Goal: Task Accomplishment & Management: Manage account settings

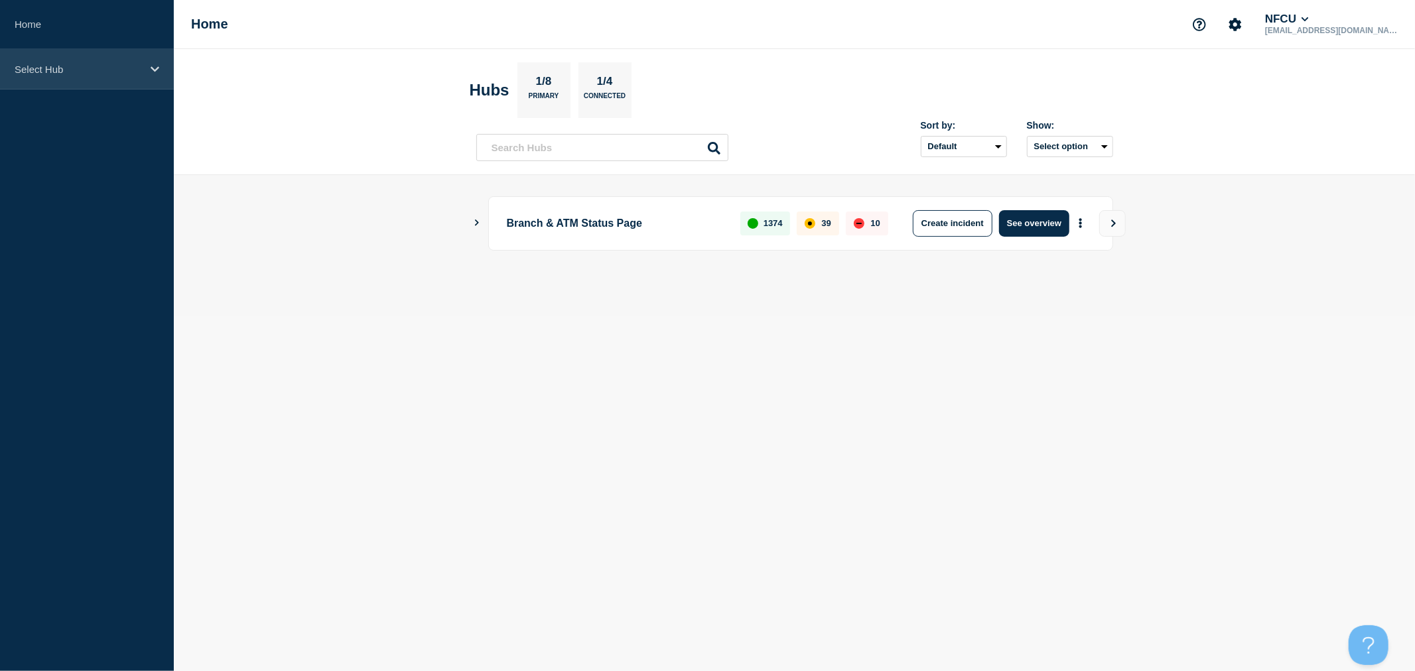
click at [49, 64] on p "Select Hub" at bounding box center [78, 69] width 127 height 11
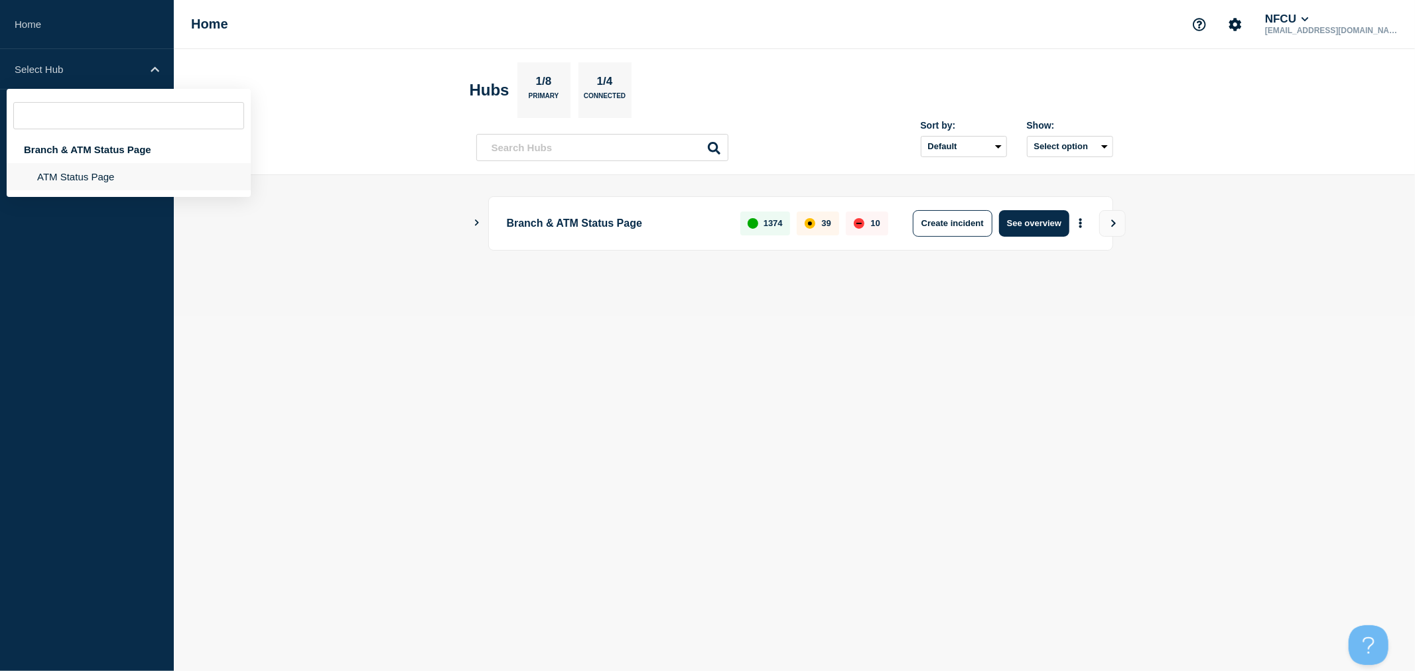
click at [93, 181] on li "ATM Status Page" at bounding box center [129, 176] width 244 height 27
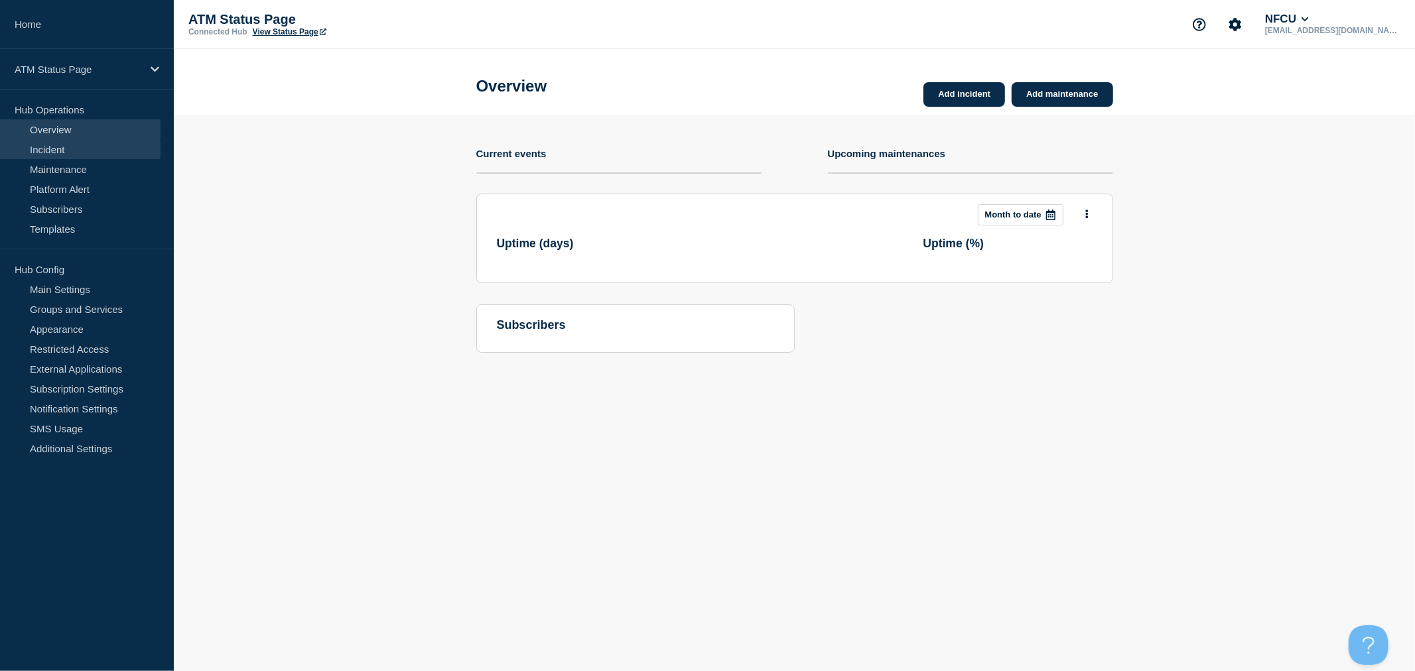
click at [97, 158] on link "Incident" at bounding box center [80, 149] width 161 height 20
click at [97, 165] on link "Maintenance" at bounding box center [80, 169] width 161 height 20
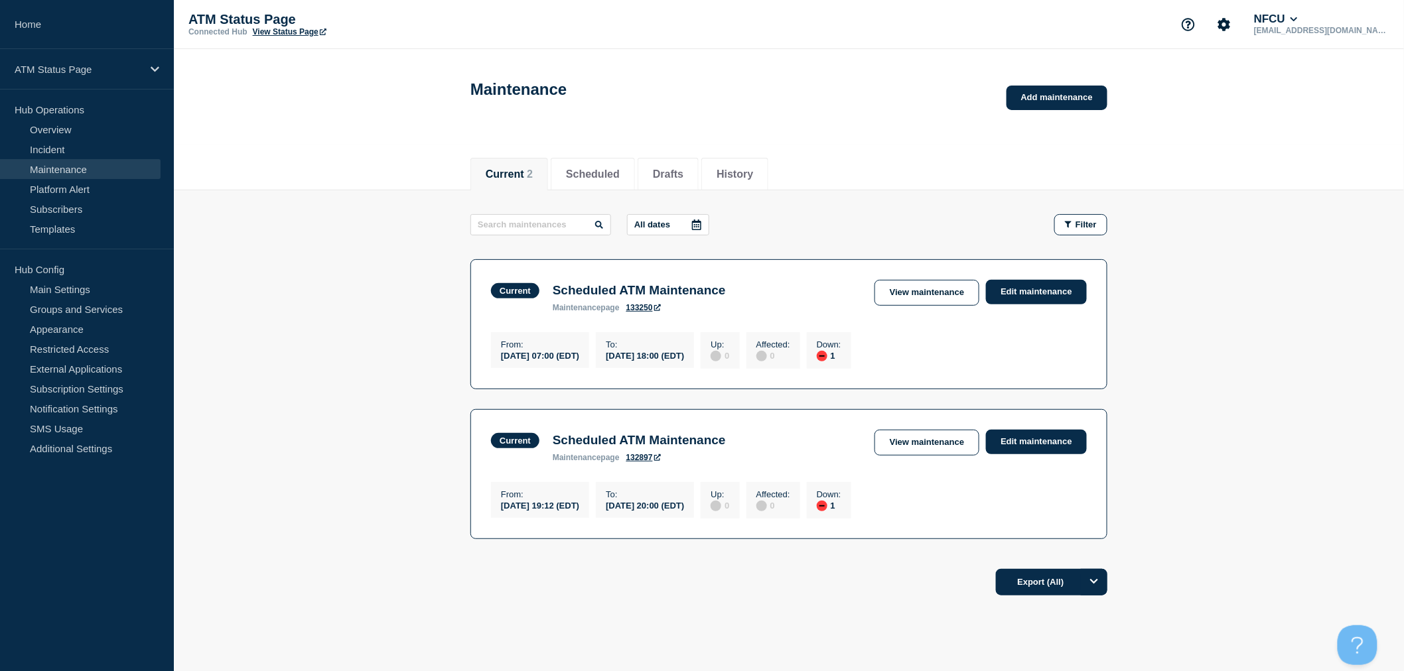
click at [999, 519] on div "From : [DATE] 19:12 (EDT) To : [DATE] 20:00 (EDT) Up : 0 Affected : 0 Down : 1" at bounding box center [789, 499] width 596 height 40
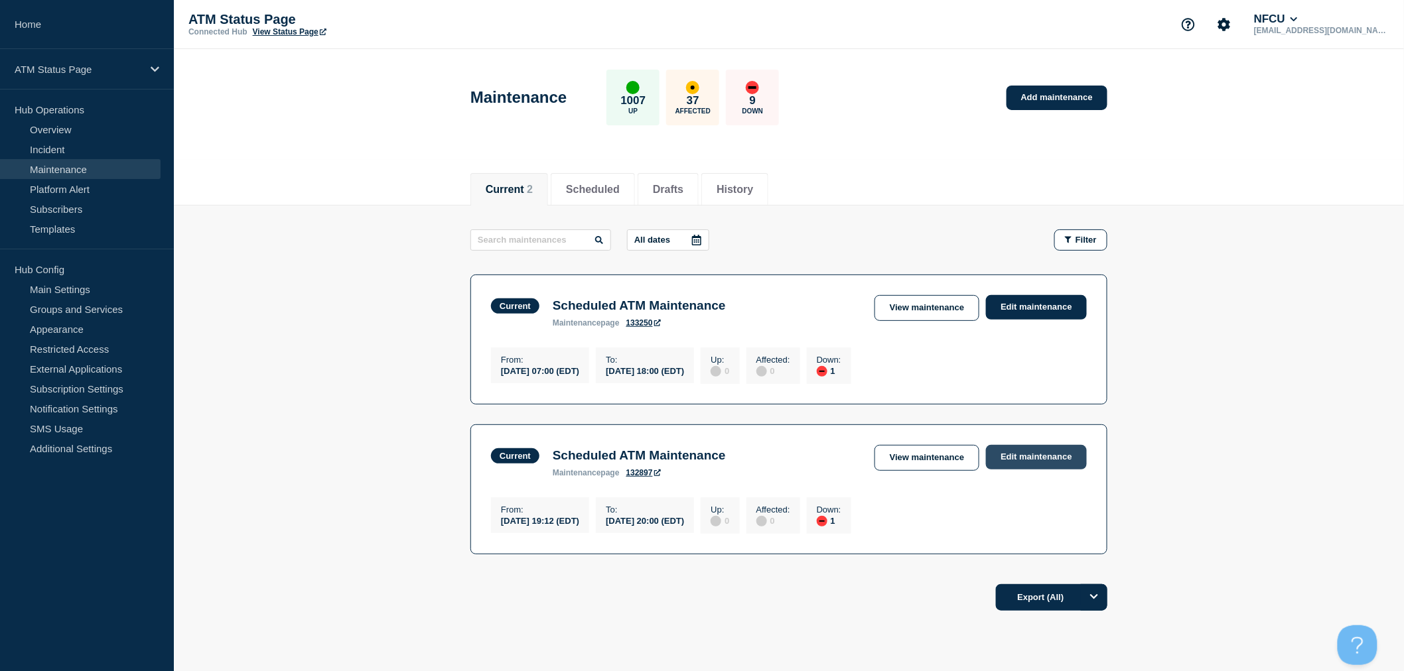
click at [1038, 460] on link "Edit maintenance" at bounding box center [1036, 457] width 101 height 25
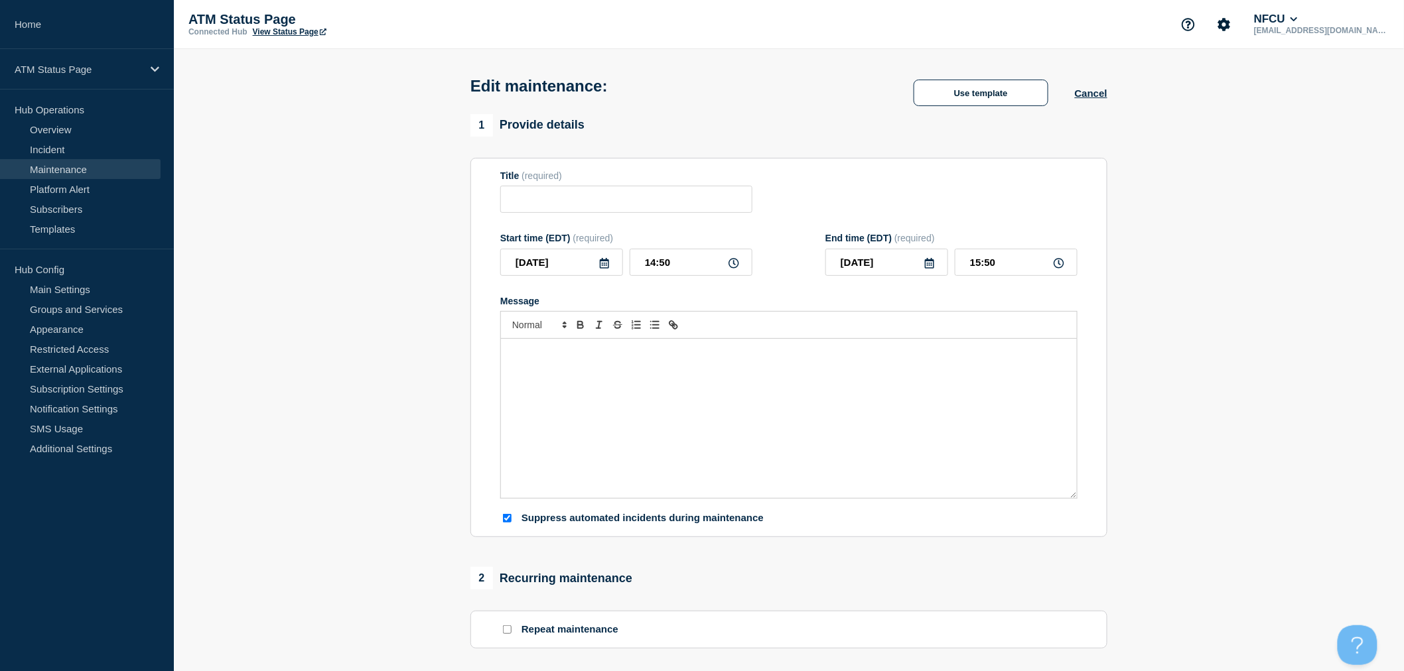
type input "Scheduled ATM Maintenance"
type input "[DATE]"
type input "19:12"
type input "[DATE]"
type input "20:00"
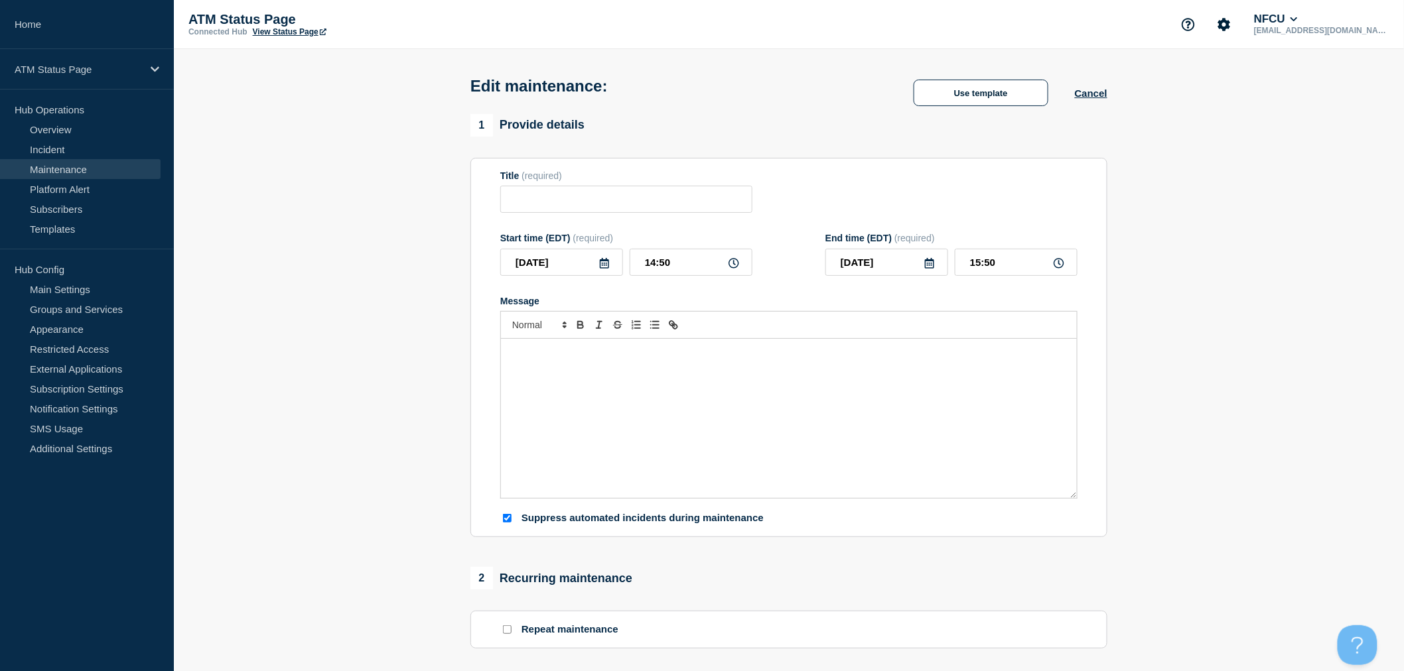
checkbox input "true"
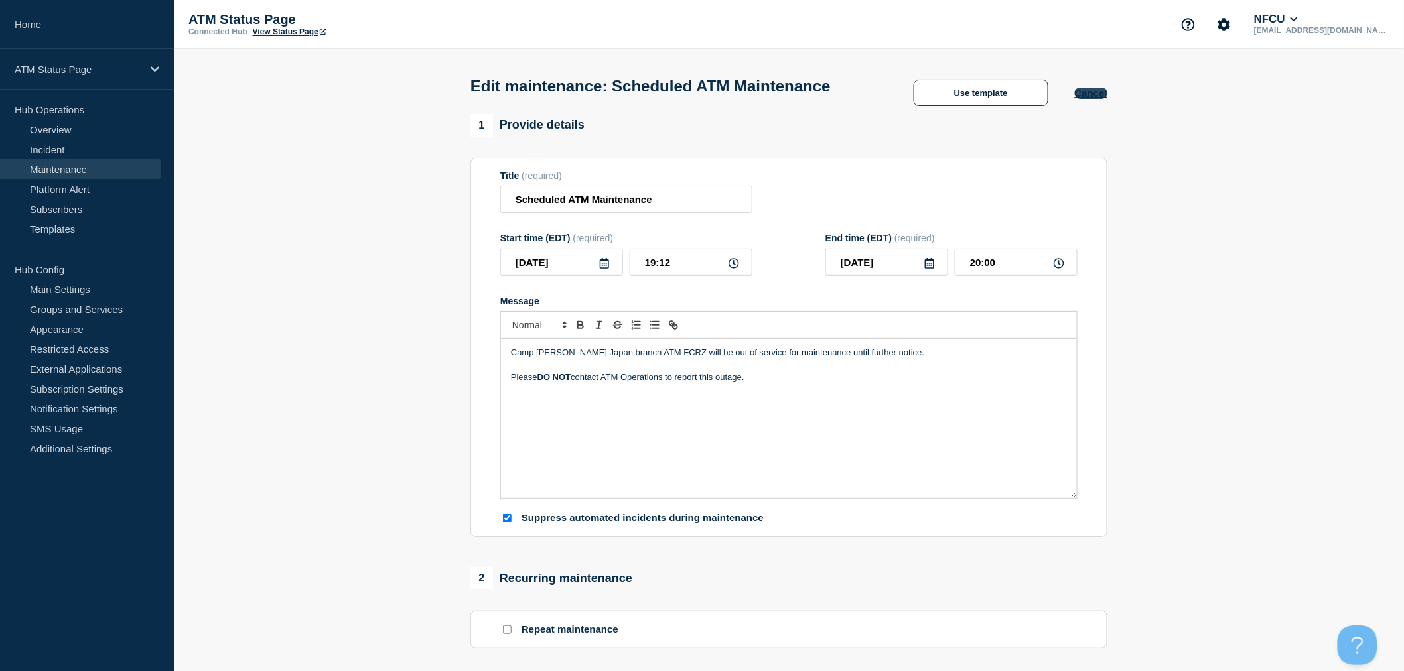
click at [1085, 99] on button "Cancel" at bounding box center [1091, 93] width 33 height 11
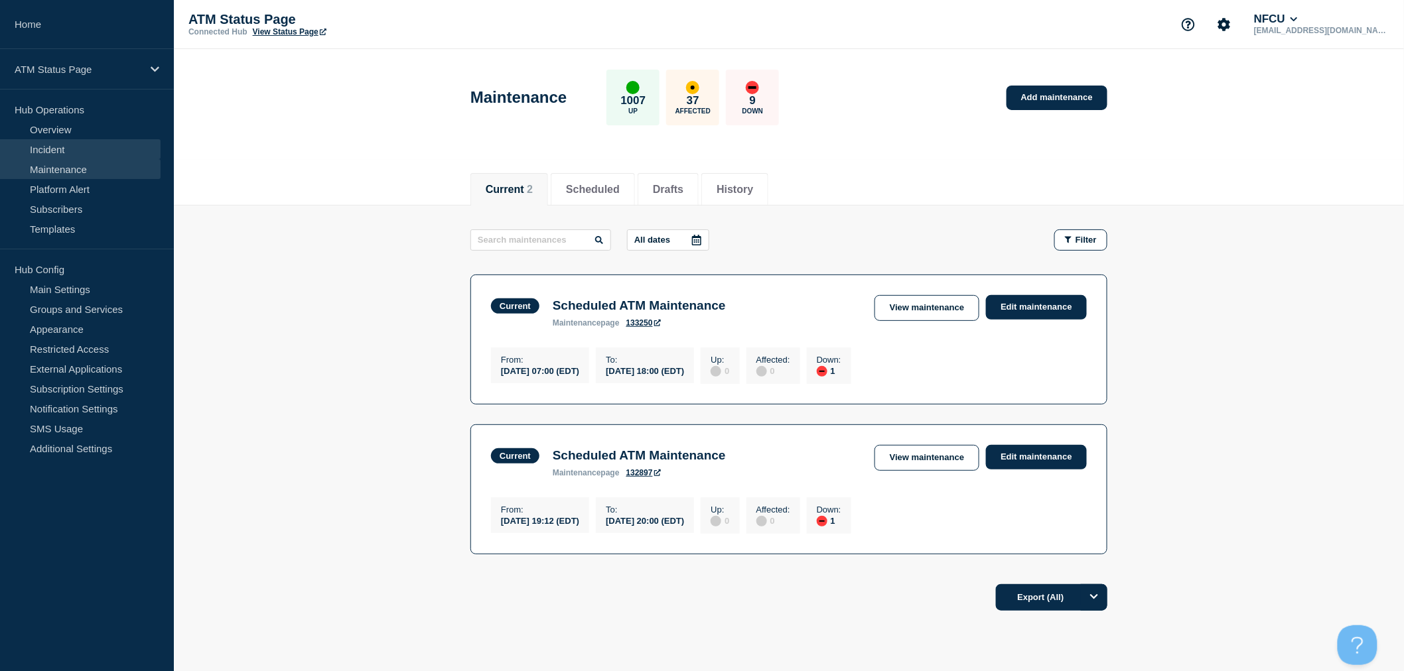
click at [83, 147] on link "Incident" at bounding box center [80, 149] width 161 height 20
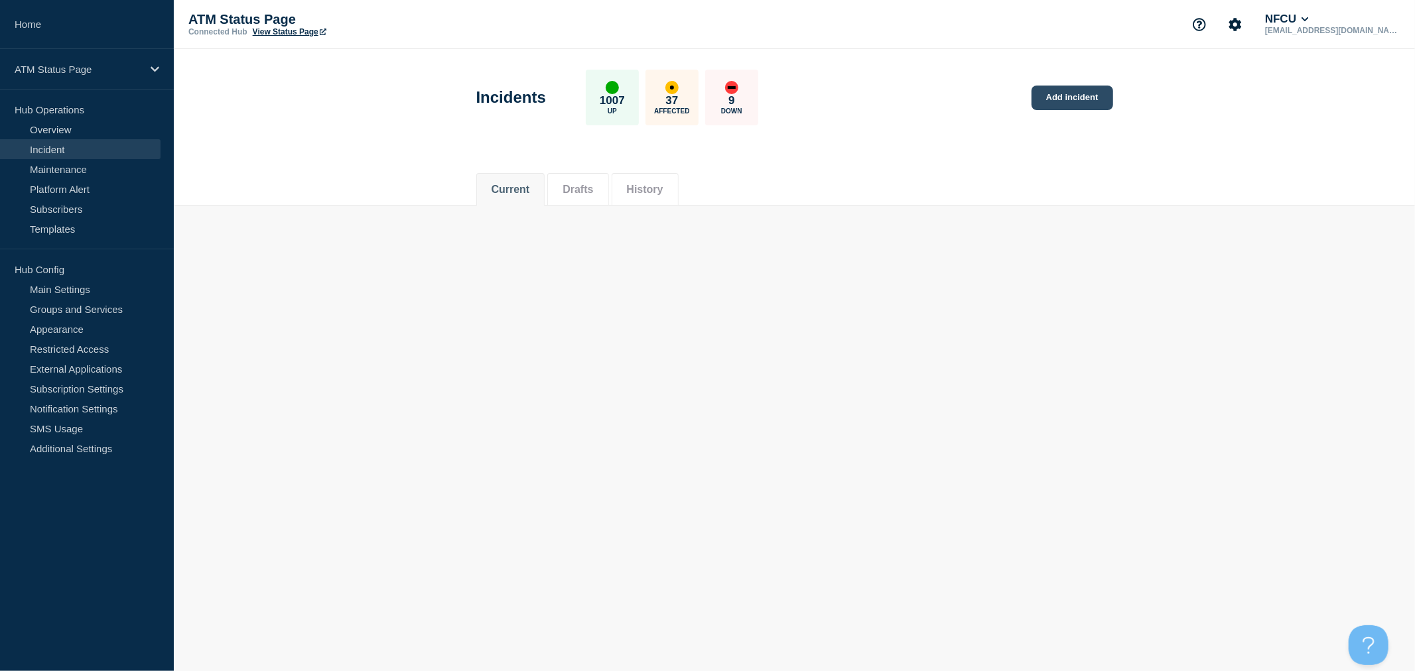
click at [1080, 92] on link "Add incident" at bounding box center [1073, 98] width 82 height 25
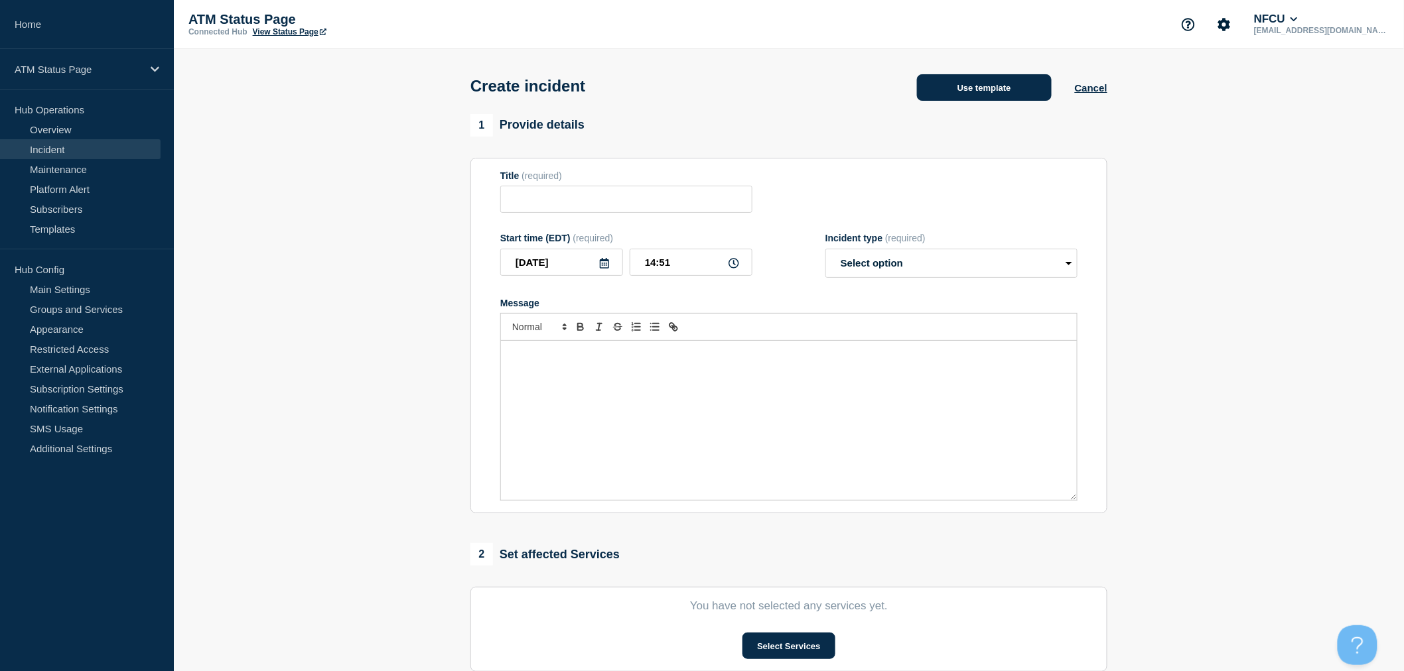
click at [992, 94] on button "Use template" at bounding box center [984, 87] width 135 height 27
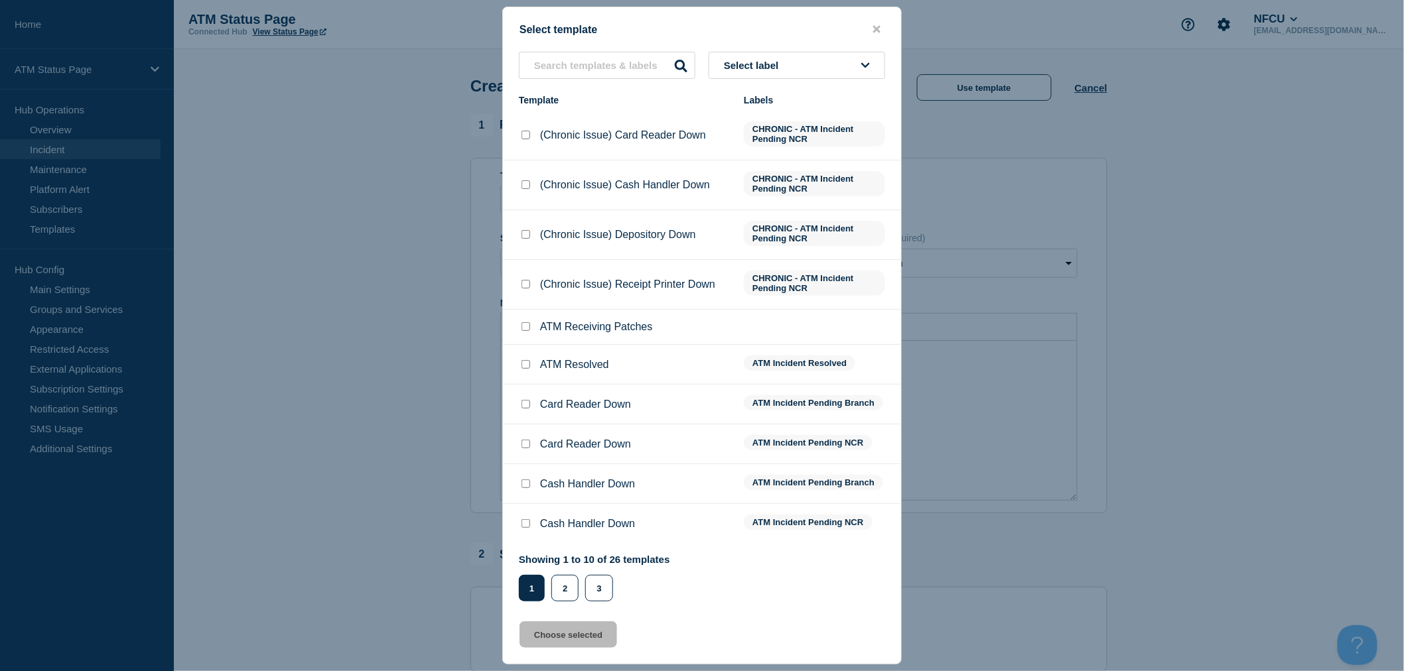
click at [801, 73] on button "Select label" at bounding box center [797, 65] width 176 height 27
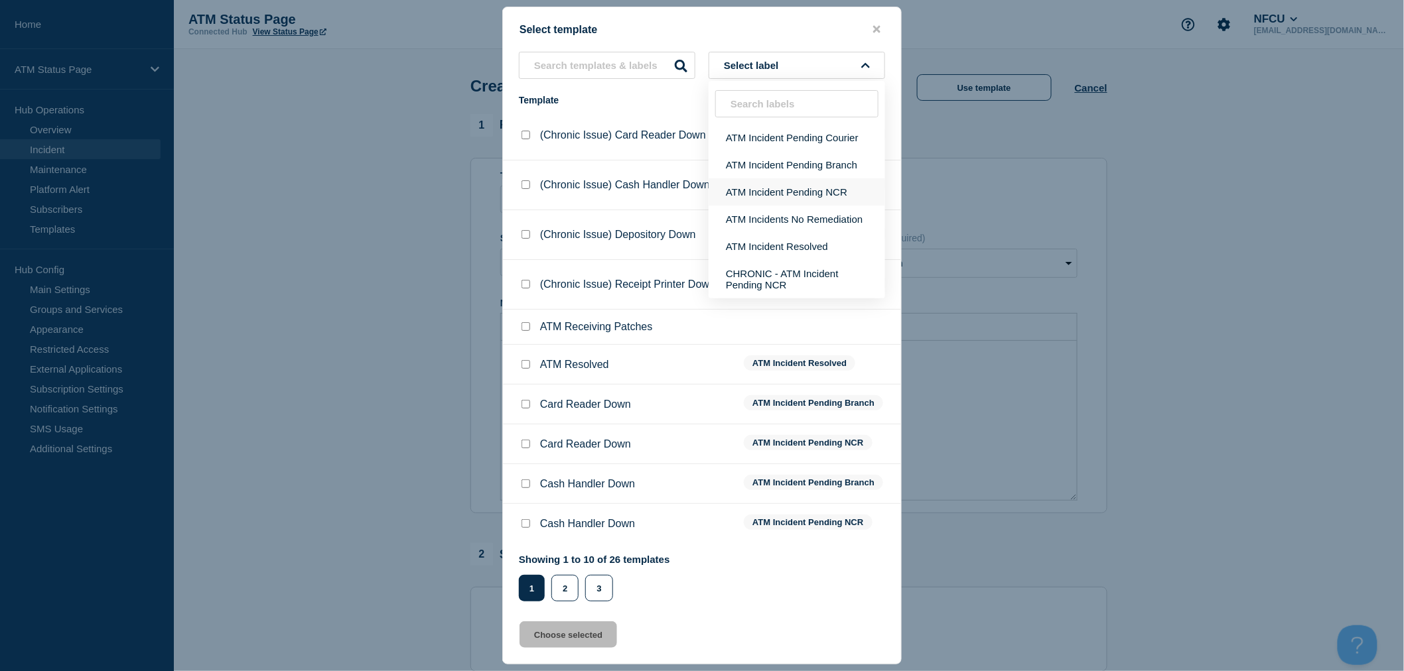
click at [808, 198] on button "ATM Incident Pending NCR" at bounding box center [797, 191] width 176 height 27
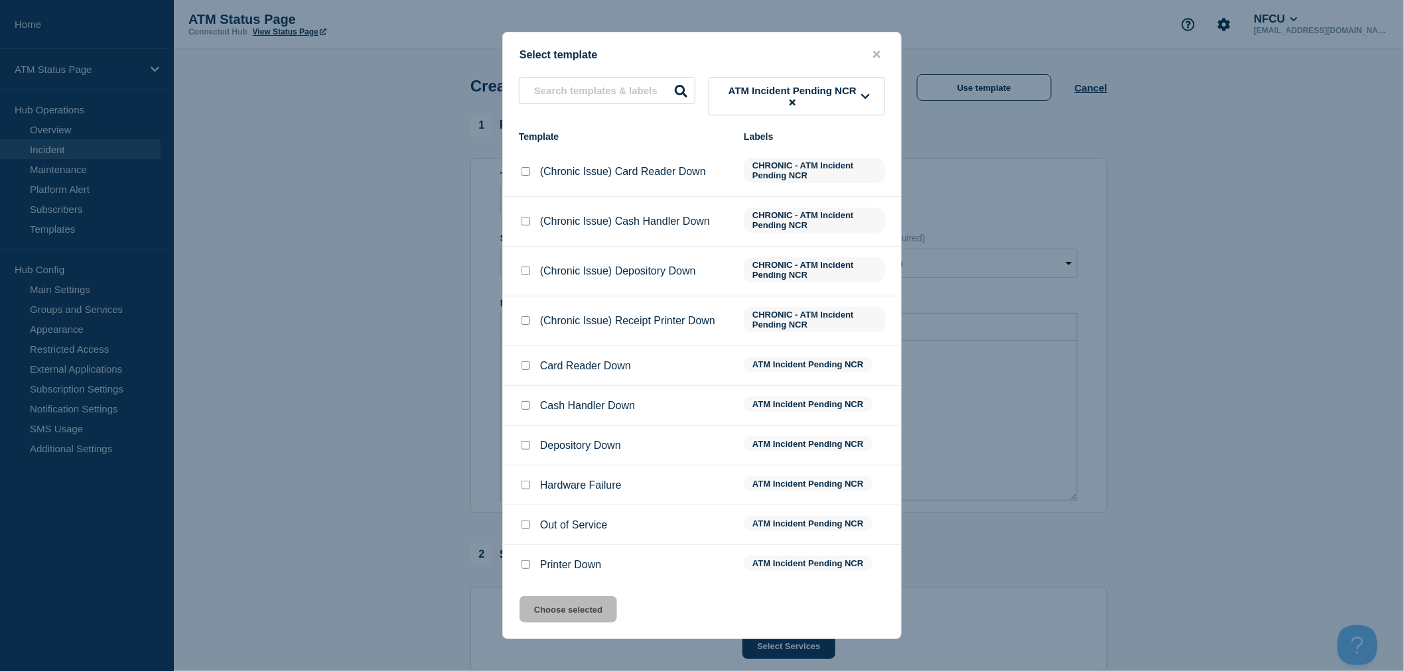
click at [525, 403] on input "Cash Handler Down checkbox" at bounding box center [525, 405] width 9 height 9
checkbox input "true"
click at [591, 598] on button "Choose selected" at bounding box center [568, 609] width 98 height 27
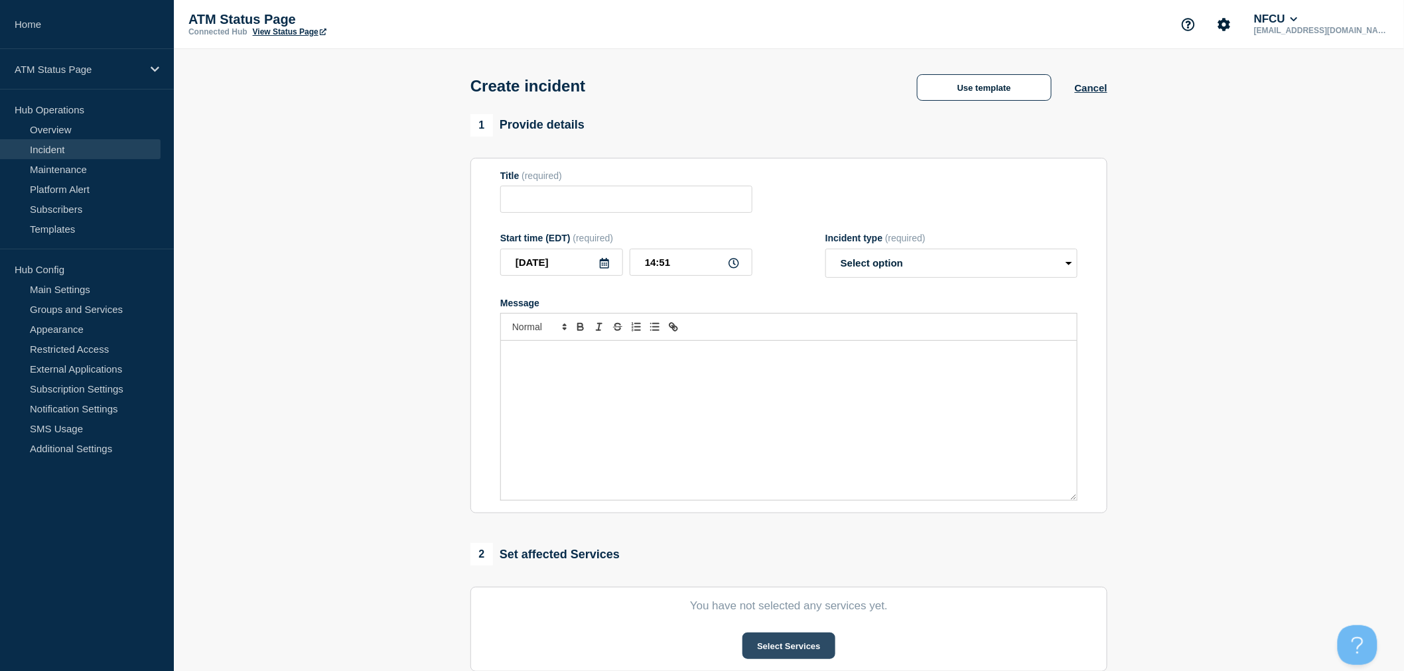
type input "Cash Handler Down"
select select "identified"
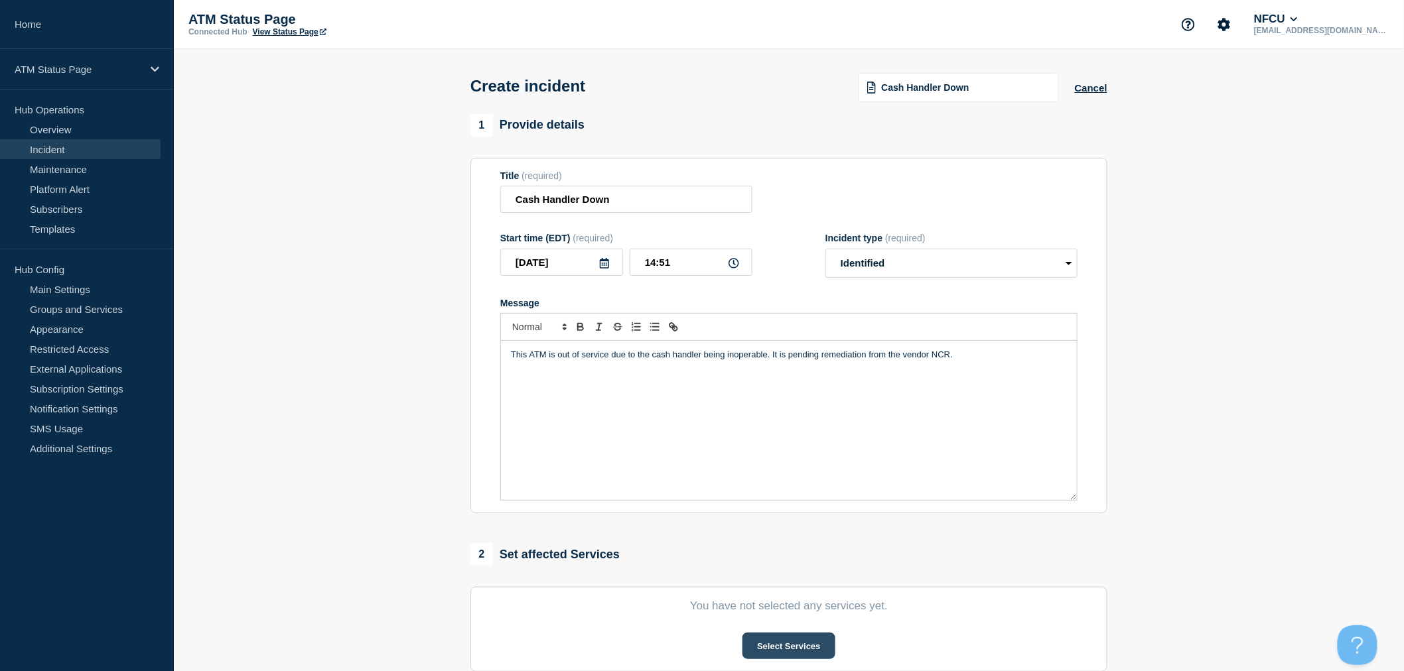
click at [793, 640] on button "Select Services" at bounding box center [788, 646] width 92 height 27
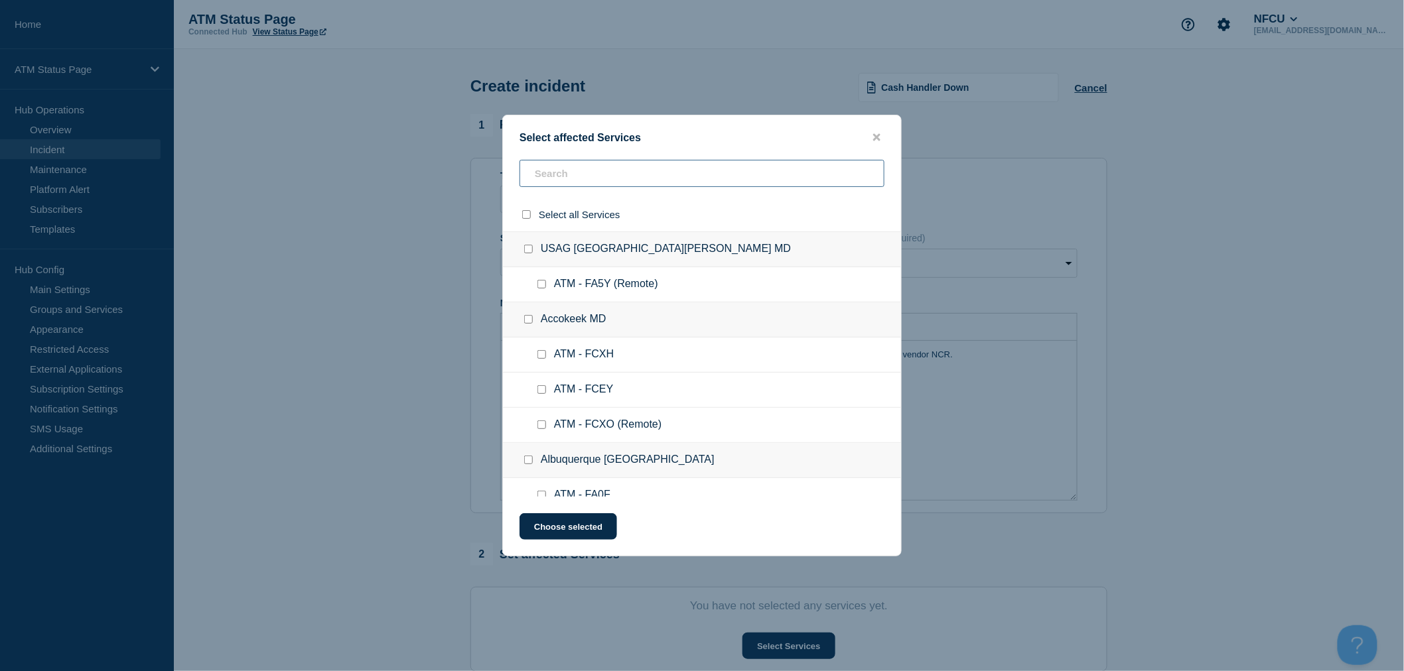
click at [578, 163] on input "text" at bounding box center [701, 173] width 365 height 27
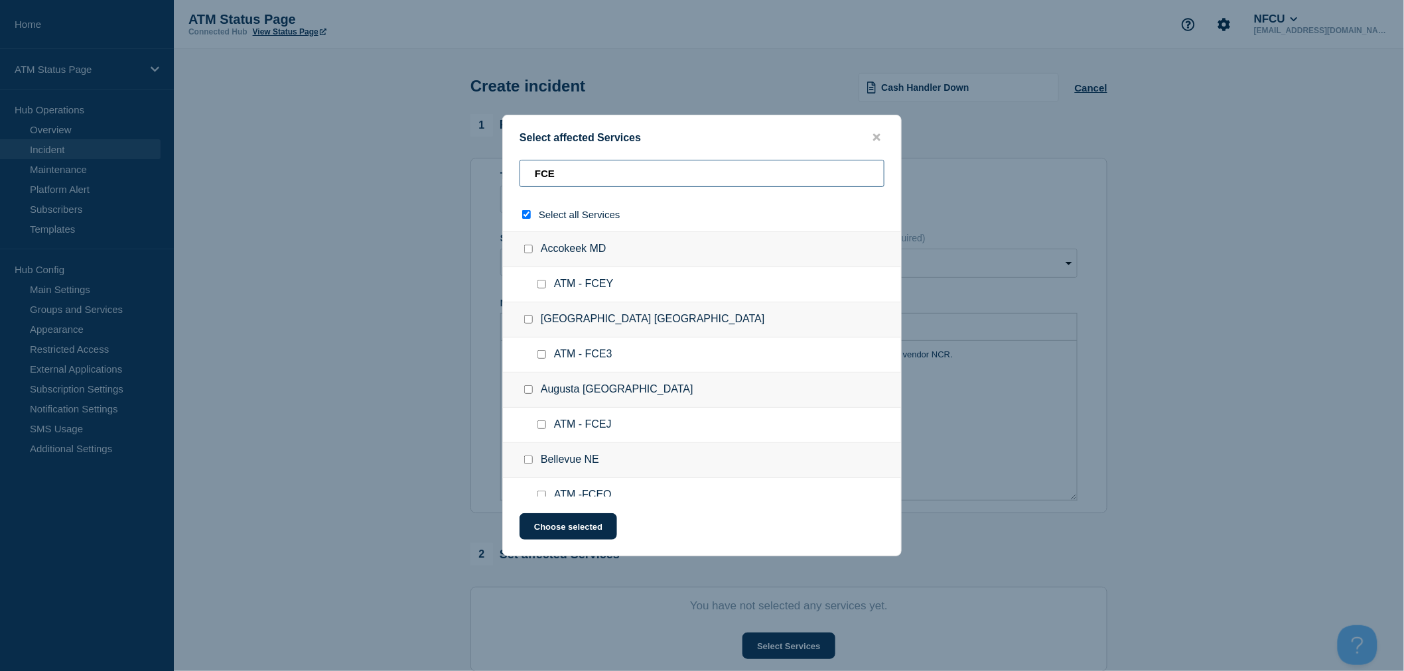
type input "FCE5"
checkbox input "true"
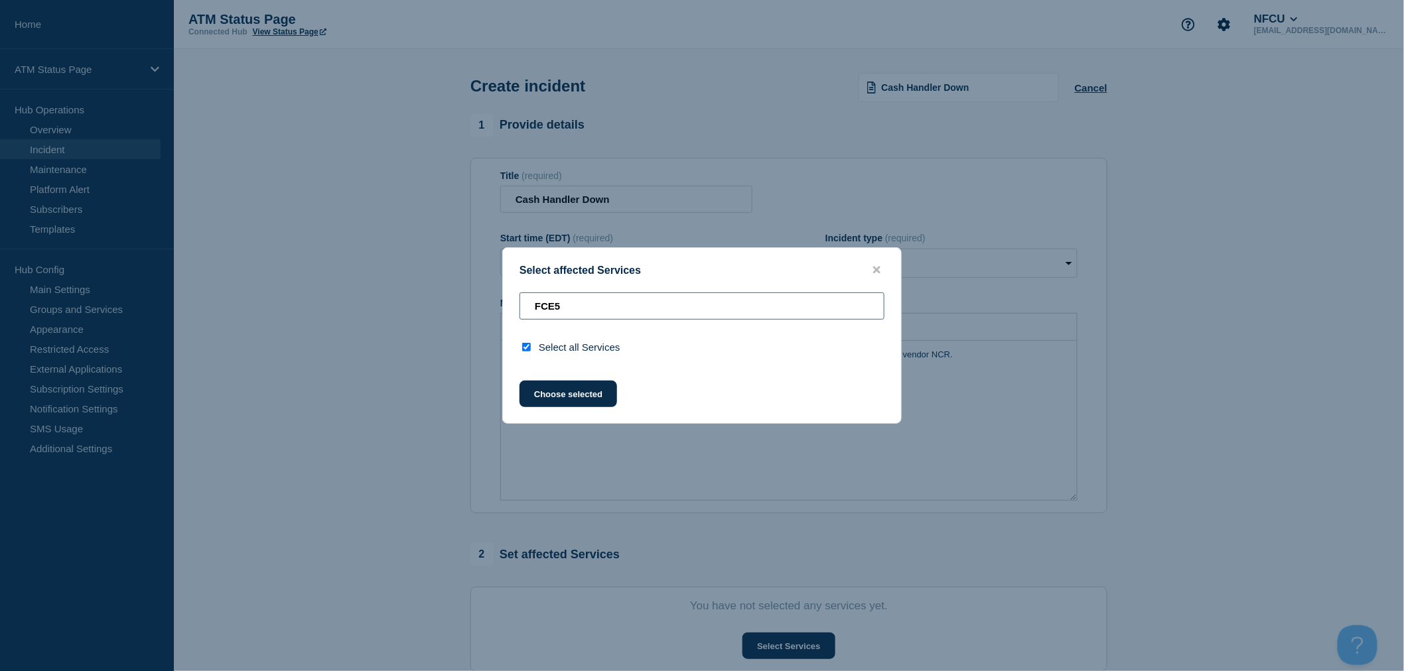
type input "FCE"
checkbox input "false"
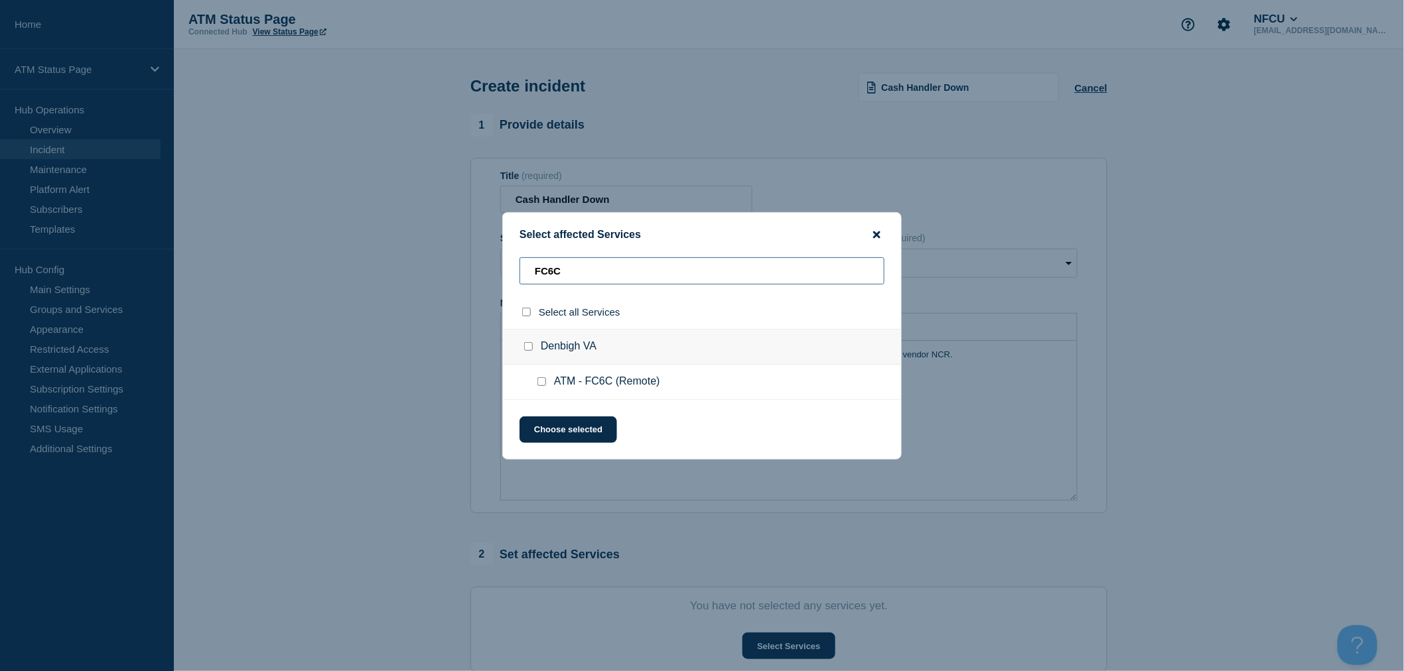
type input "FC6C"
click at [876, 234] on icon "close button" at bounding box center [876, 234] width 7 height 7
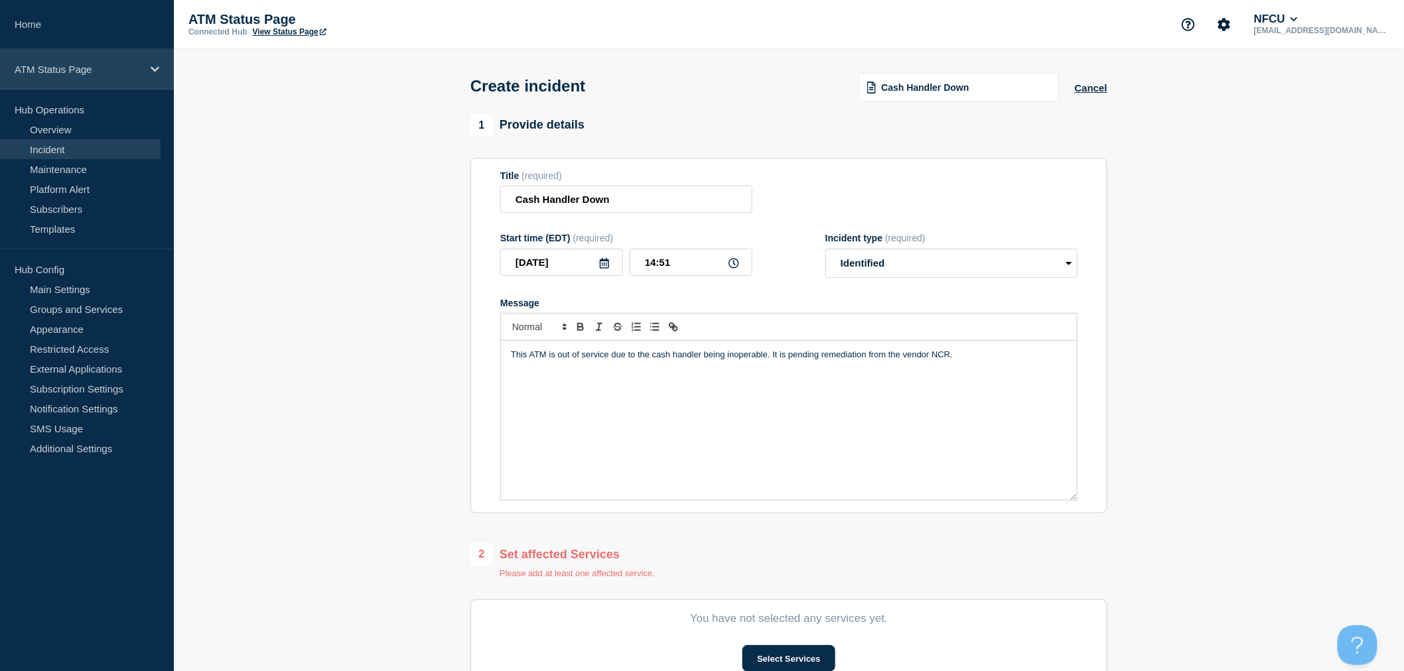
click at [122, 64] on p "ATM Status Page" at bounding box center [78, 69] width 127 height 11
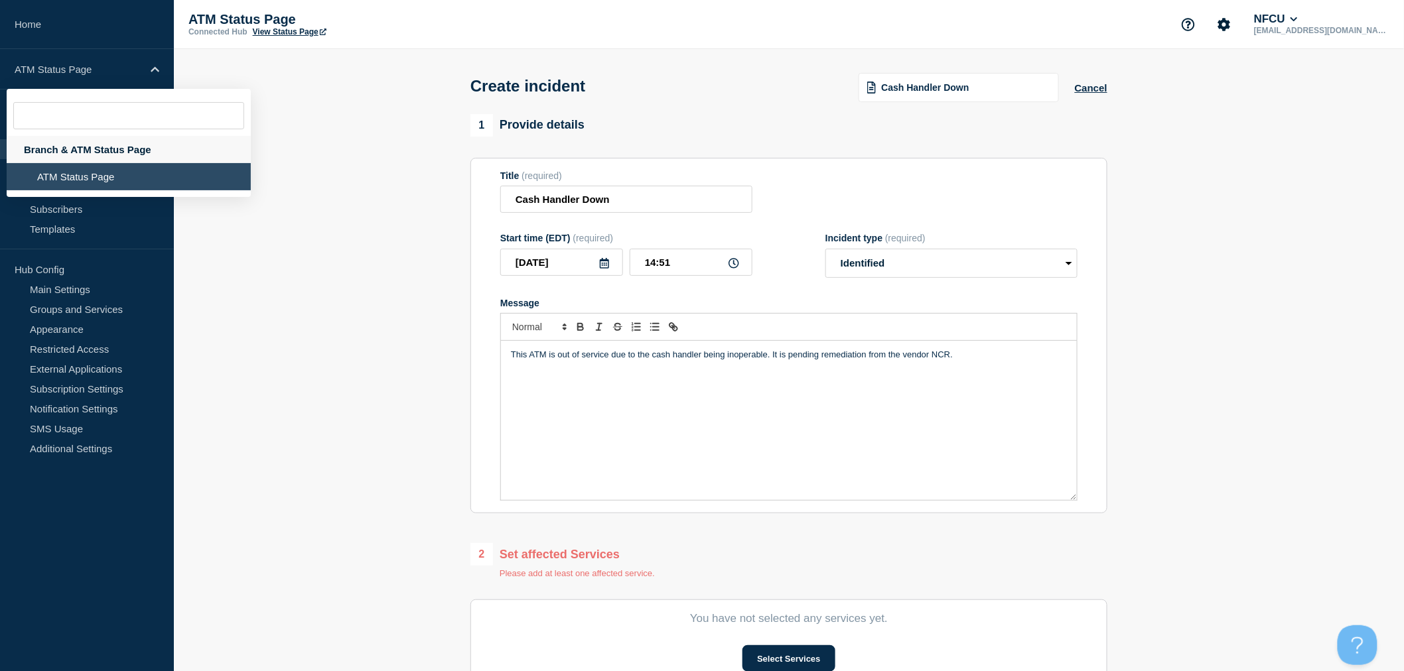
click at [89, 150] on div "Branch & ATM Status Page" at bounding box center [129, 149] width 244 height 27
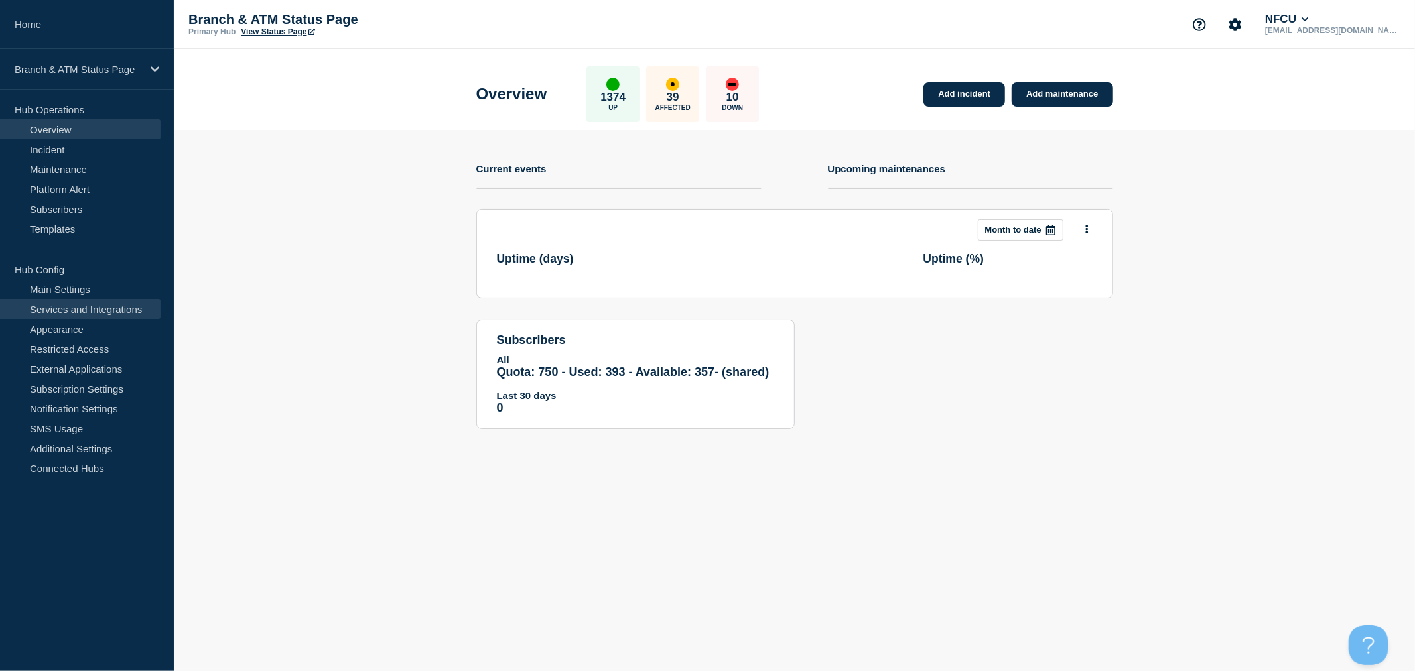
click at [101, 307] on link "Services and Integrations" at bounding box center [80, 309] width 161 height 20
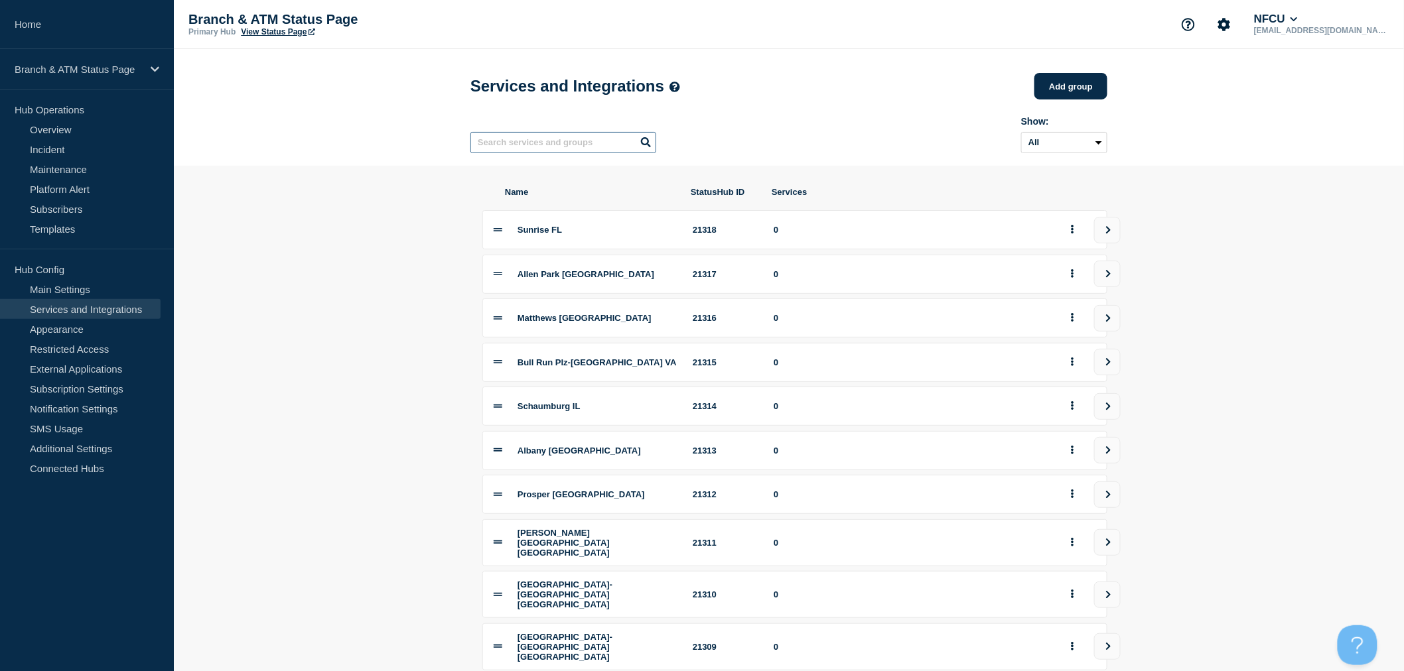
click at [580, 151] on input "text" at bounding box center [563, 142] width 186 height 21
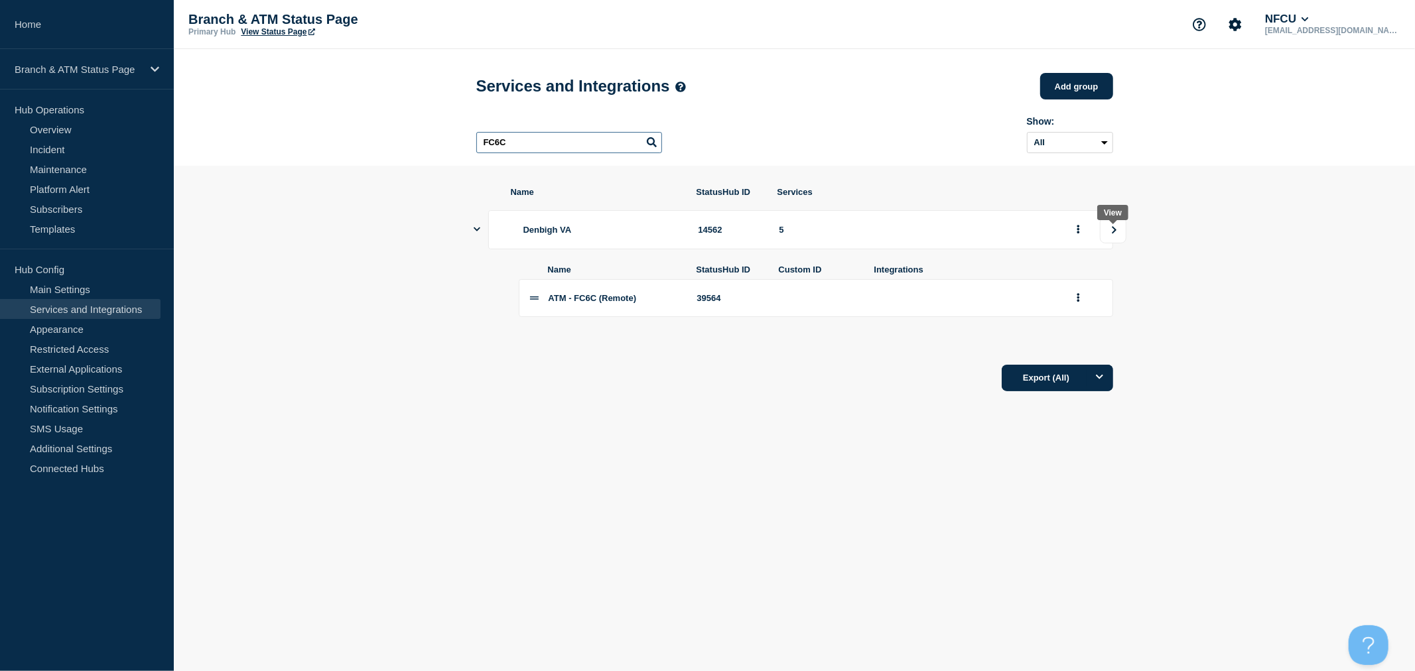
type input "FC6C"
click at [1111, 234] on icon "view group" at bounding box center [1114, 230] width 9 height 8
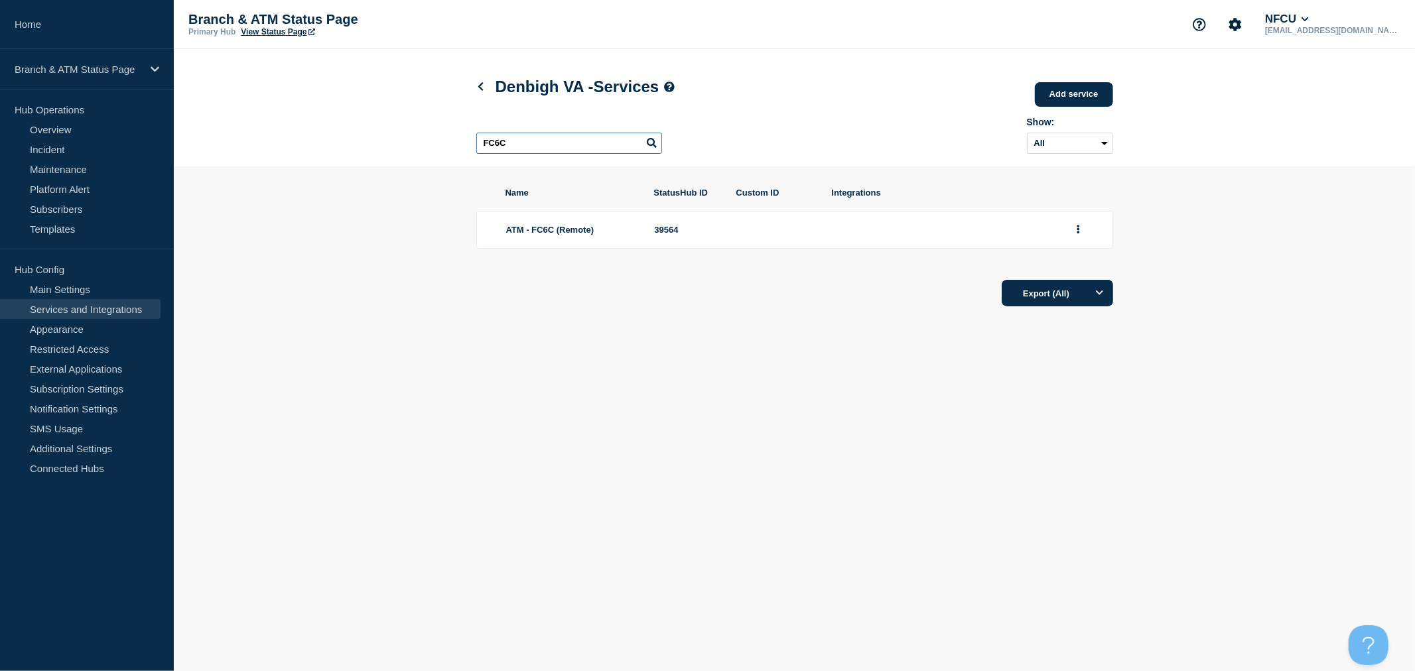
drag, startPoint x: 558, startPoint y: 137, endPoint x: 306, endPoint y: 127, distance: 251.7
click at [306, 127] on header "Denbigh VA - Services Add service Here you can create & manage services that wi…" at bounding box center [794, 107] width 1241 height 117
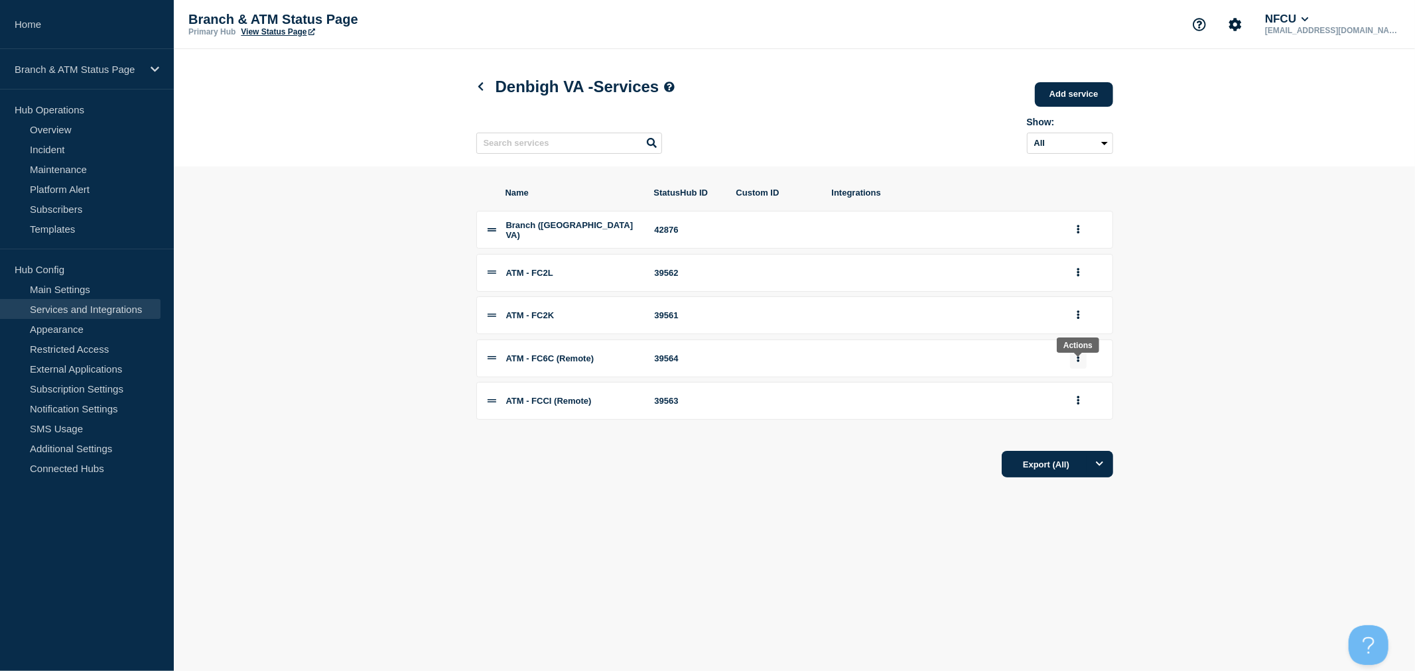
click at [1083, 365] on button "group actions" at bounding box center [1078, 358] width 17 height 21
click at [1091, 414] on button "Delete" at bounding box center [1086, 403] width 66 height 21
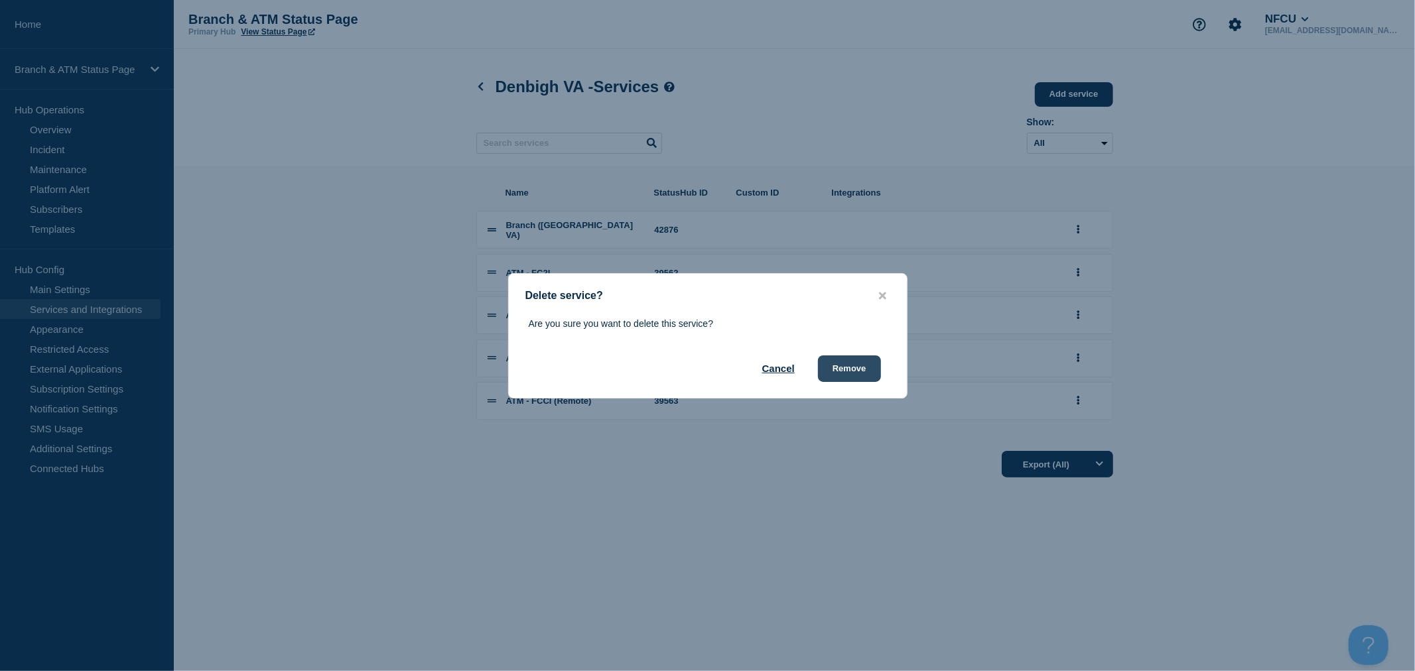
click at [861, 362] on button "Remove" at bounding box center [849, 369] width 63 height 27
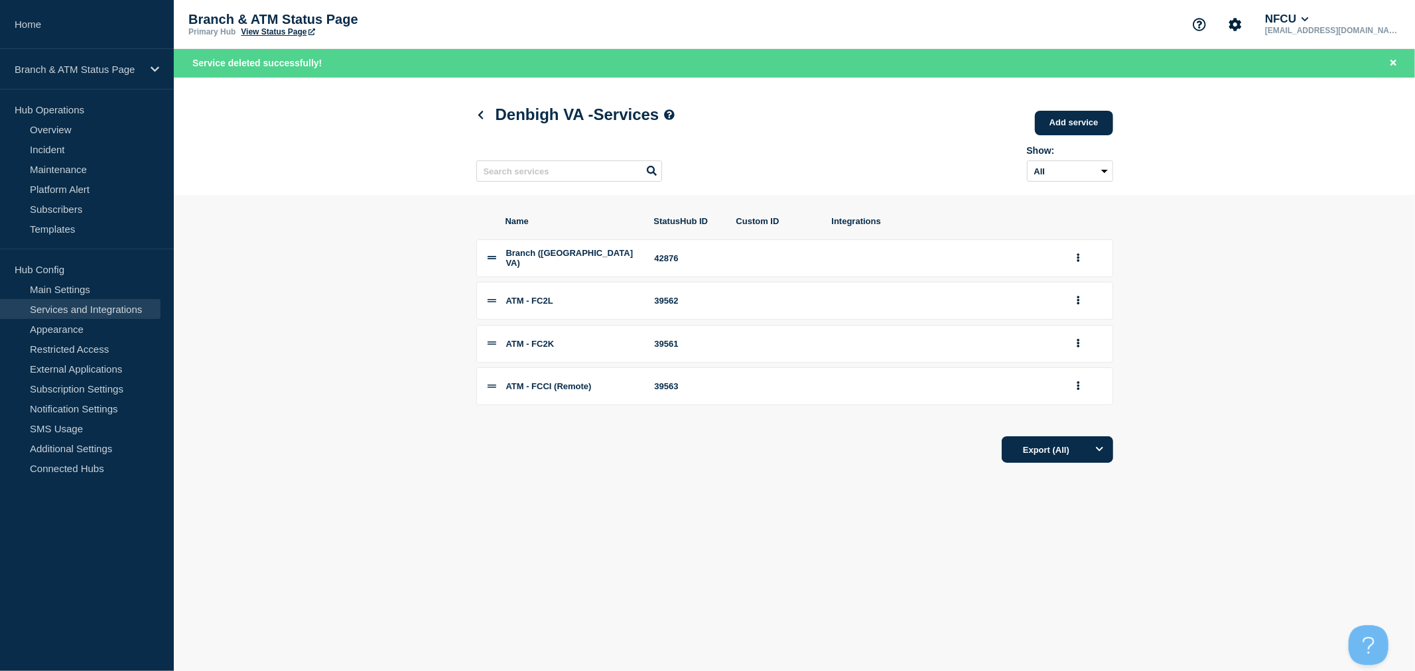
click at [825, 575] on body "Home Branch & ATM Status Page Hub Operations Overview Incident Maintenance Plat…" at bounding box center [707, 335] width 1415 height 671
click at [620, 521] on body "Home Branch & ATM Status Page Hub Operations Overview Incident Maintenance Plat…" at bounding box center [707, 335] width 1415 height 671
